Goal: Transaction & Acquisition: Purchase product/service

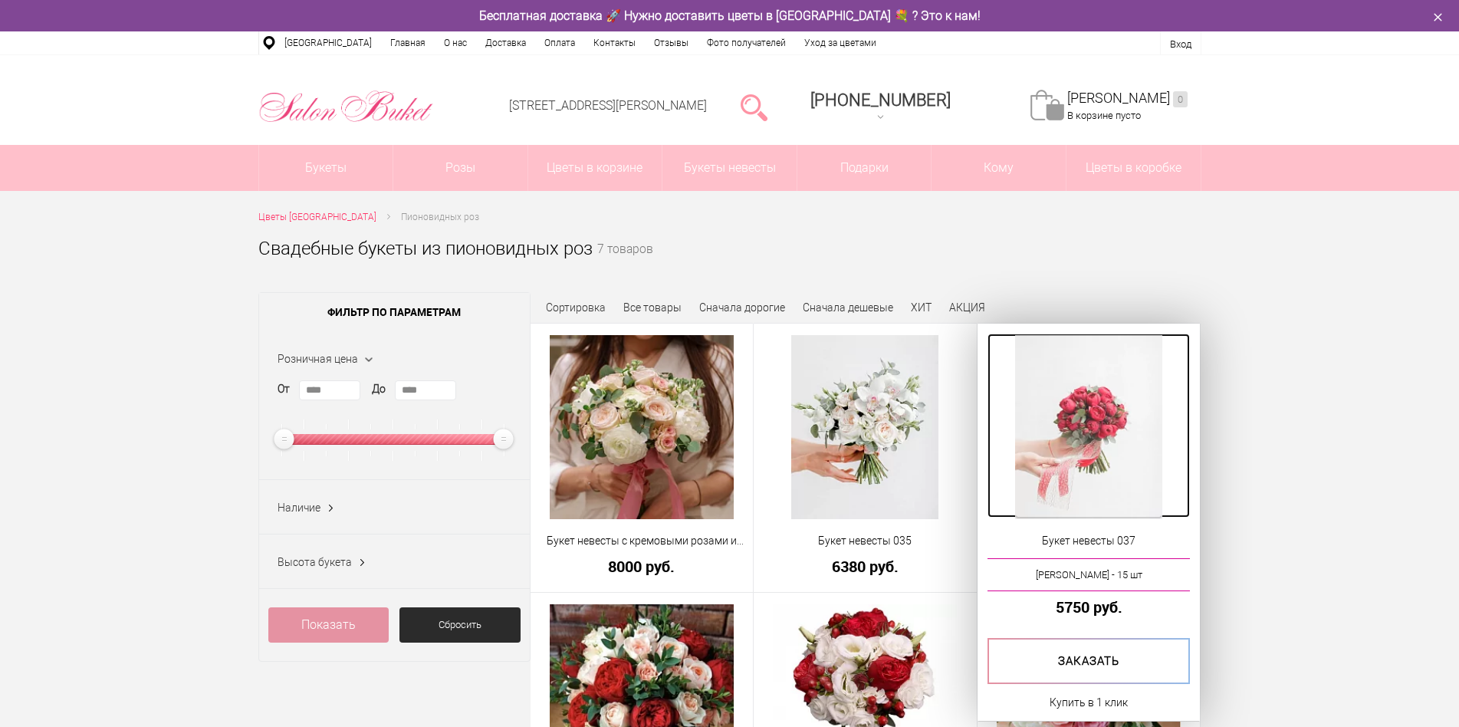
click at [1081, 443] on img at bounding box center [1088, 427] width 147 height 184
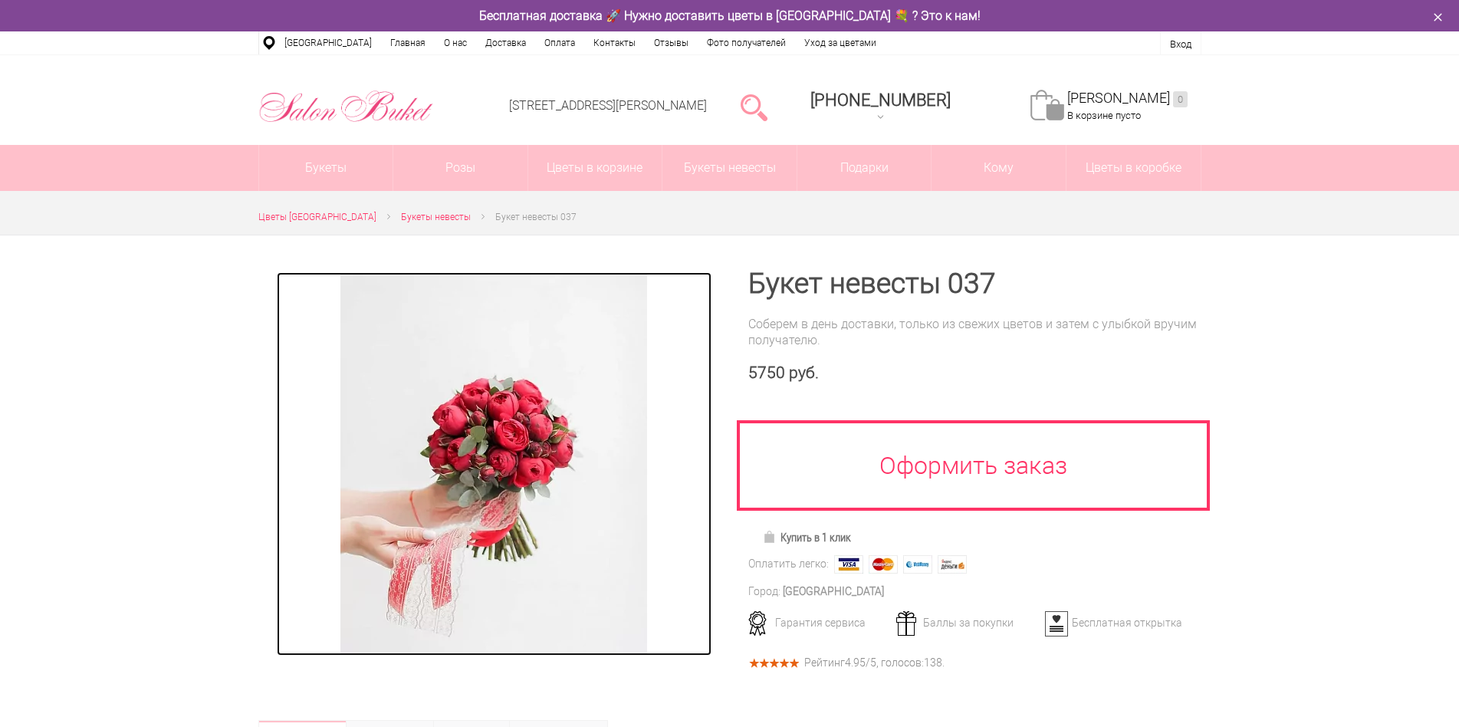
click at [459, 459] on img at bounding box center [494, 463] width 307 height 383
